Goal: Complete application form: Complete application form

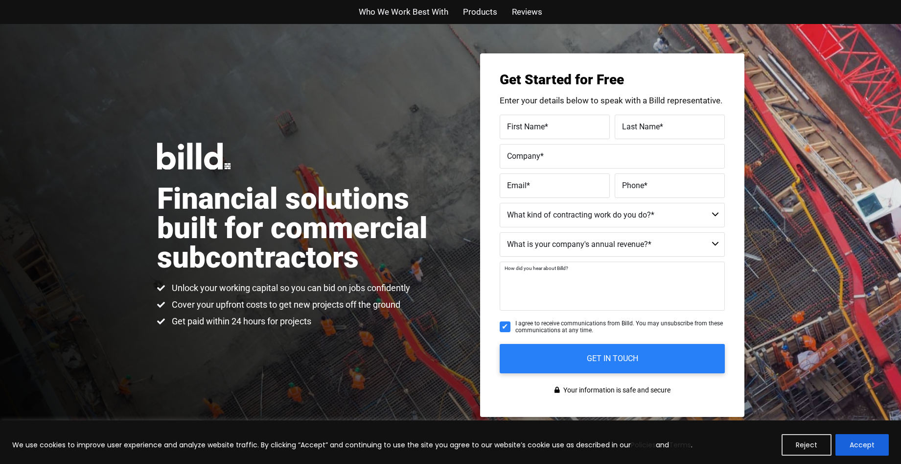
click at [554, 296] on textarea "How did you hear about Billd?" at bounding box center [612, 285] width 225 height 49
type textarea "On Line"
click at [717, 244] on select "$40M + $25M - $40M $8M - $25M $4M - $8M $2M - $4M $1M - $2M Less than $1M" at bounding box center [612, 244] width 225 height 24
select select "Less than $1M"
click at [500, 232] on select "$40M + $25M - $40M $8M - $25M $4M - $8M $2M - $4M $1M - $2M Less than $1M" at bounding box center [612, 244] width 225 height 24
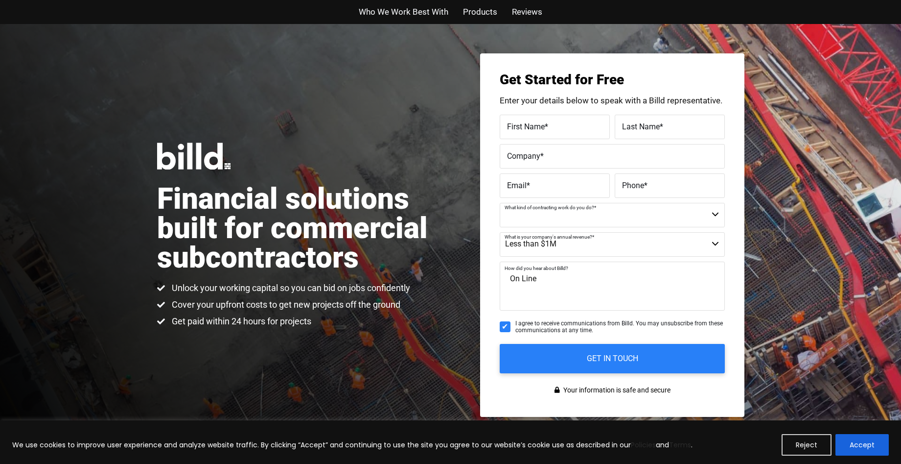
click at [716, 211] on select "Commercial Commercial and Residential Residential Not a Contractor" at bounding box center [612, 215] width 225 height 24
select select "Commercial and Residential"
click at [500, 203] on select "Commercial Commercial and Residential Residential Not a Contractor" at bounding box center [612, 215] width 225 height 24
click at [550, 128] on label "First Name *" at bounding box center [554, 126] width 95 height 14
click at [550, 128] on input "First Name *" at bounding box center [555, 127] width 110 height 24
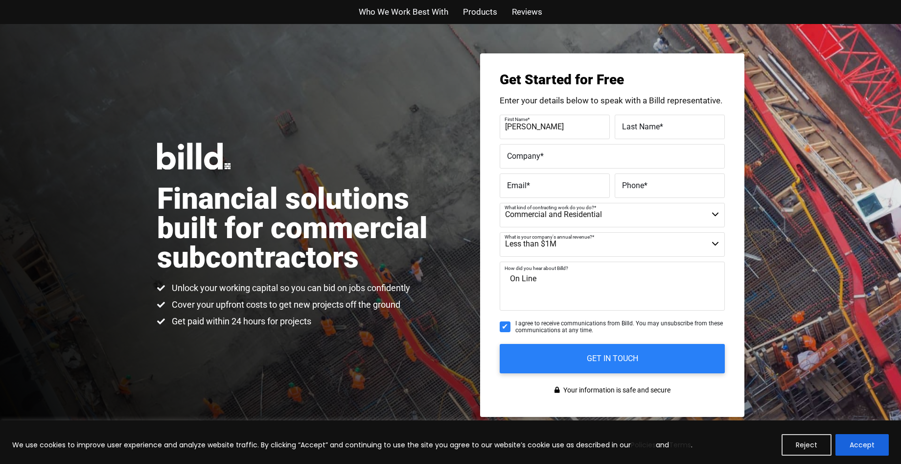
type input "Delvin"
click at [627, 123] on span "Last Name" at bounding box center [641, 125] width 38 height 9
click at [627, 123] on input "Last Name *" at bounding box center [670, 127] width 110 height 24
type input "Sanders"
type input "D Sanders Constructioneers"
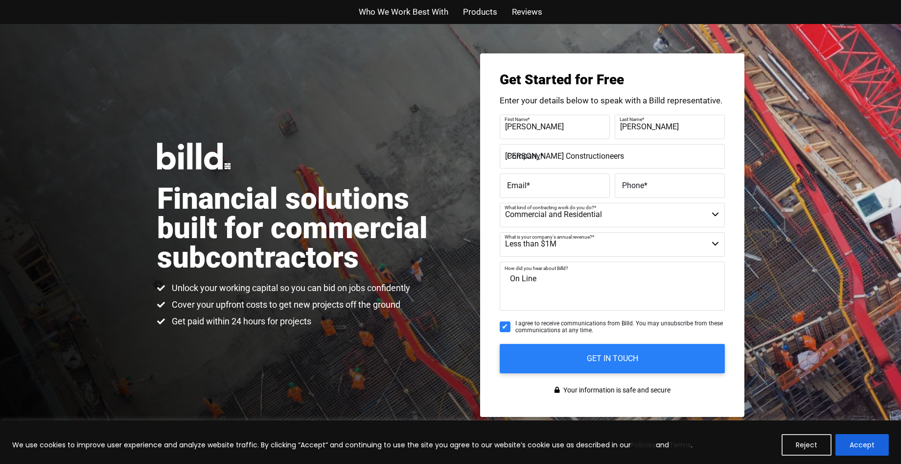
type input "dscsanders@sbcglobal.net"
type input "(773) 930-9483"
click at [600, 184] on label "Email *" at bounding box center [554, 178] width 98 height 14
click at [600, 184] on input "dscsanders@sbcglobal.net" at bounding box center [555, 185] width 110 height 24
type input "dscsanders@yahoo.com"
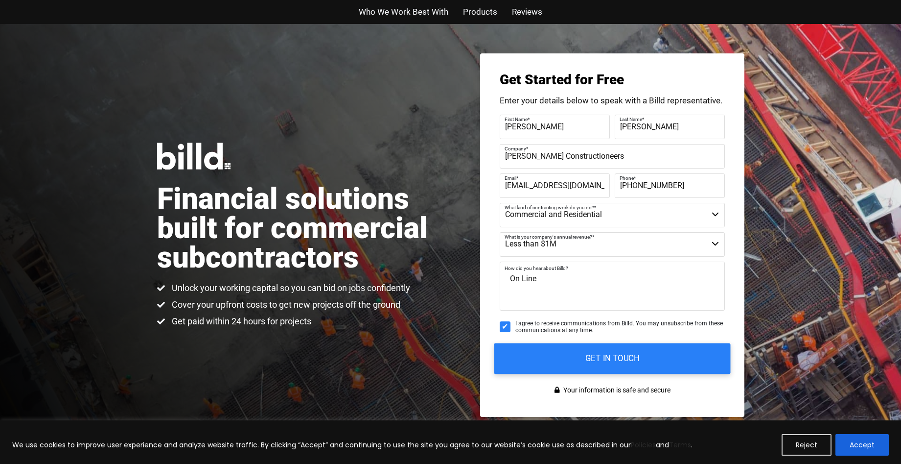
click at [596, 356] on input "GET IN TOUCH" at bounding box center [612, 358] width 236 height 31
